Goal: Book appointment/travel/reservation

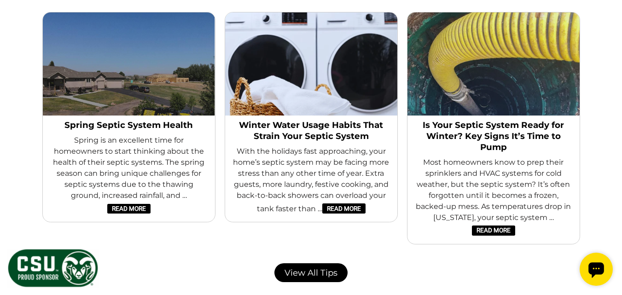
scroll to position [2071, 0]
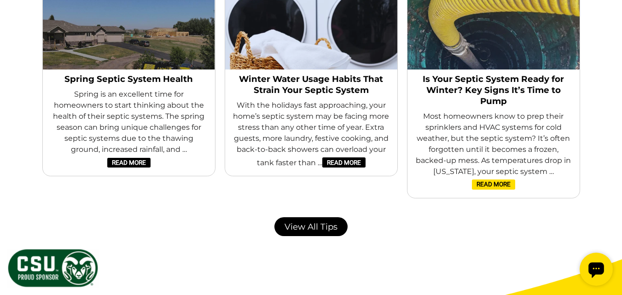
click at [515, 180] on link "Read More" at bounding box center [493, 185] width 43 height 10
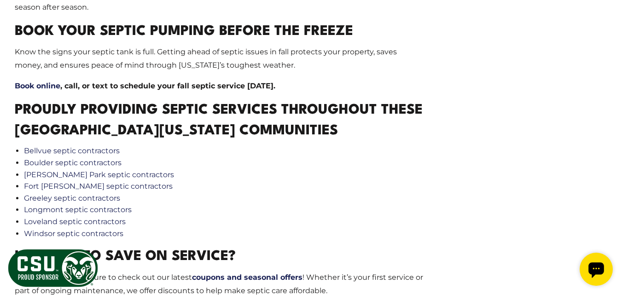
scroll to position [1289, 0]
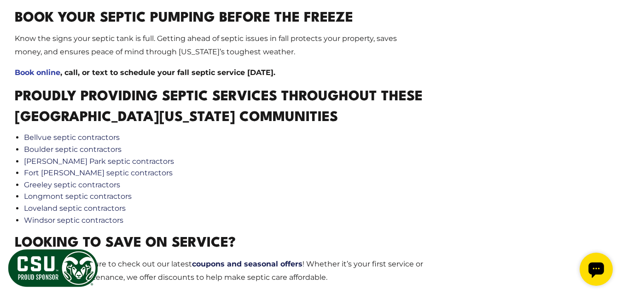
click at [35, 77] on strong "Book online" at bounding box center [38, 72] width 46 height 9
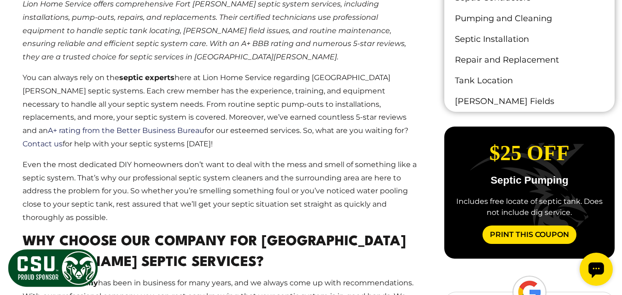
scroll to position [414, 0]
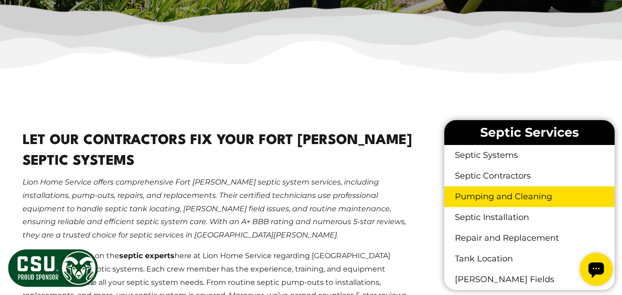
click at [506, 186] on link "Pumping and Cleaning" at bounding box center [529, 196] width 170 height 21
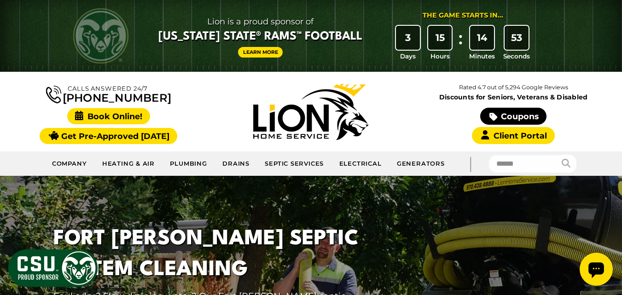
click at [122, 116] on span "Book Online!" at bounding box center [108, 116] width 83 height 16
click at [598, 271] on icon "Open chat widget" at bounding box center [596, 270] width 16 height 16
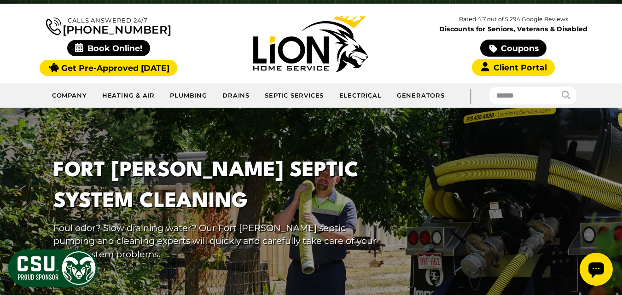
scroll to position [46, 0]
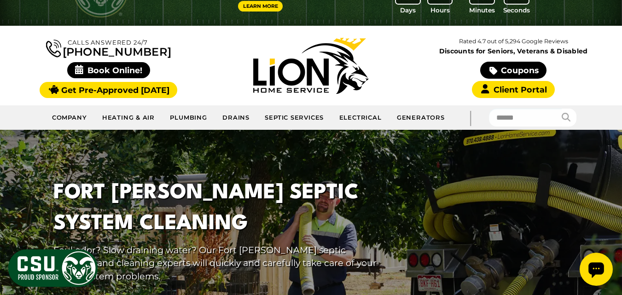
click at [599, 272] on icon "Open chat widget" at bounding box center [596, 270] width 16 height 16
click at [594, 265] on icon "Open chat widget" at bounding box center [596, 270] width 16 height 16
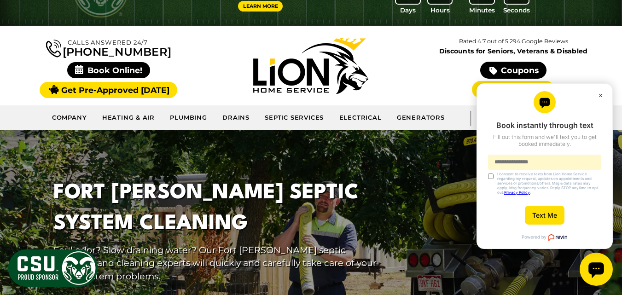
click at [600, 92] on button "×" at bounding box center [599, 93] width 6 height 4
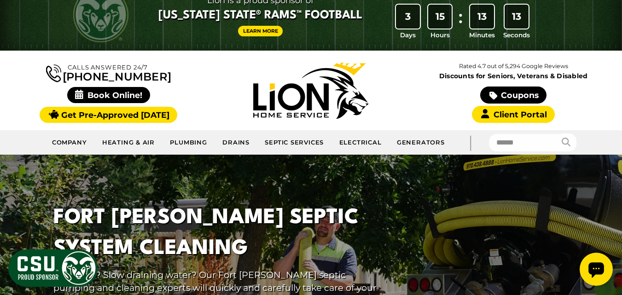
scroll to position [0, 0]
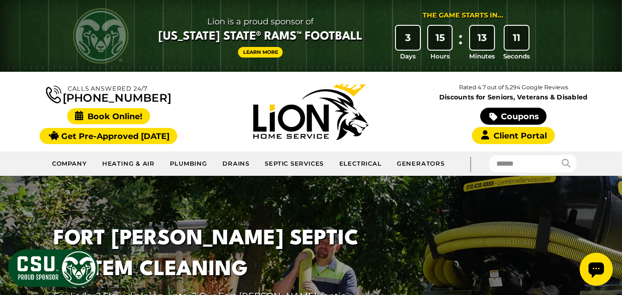
click at [127, 114] on span "Book Online!" at bounding box center [108, 116] width 83 height 16
